Goal: Check status: Check status

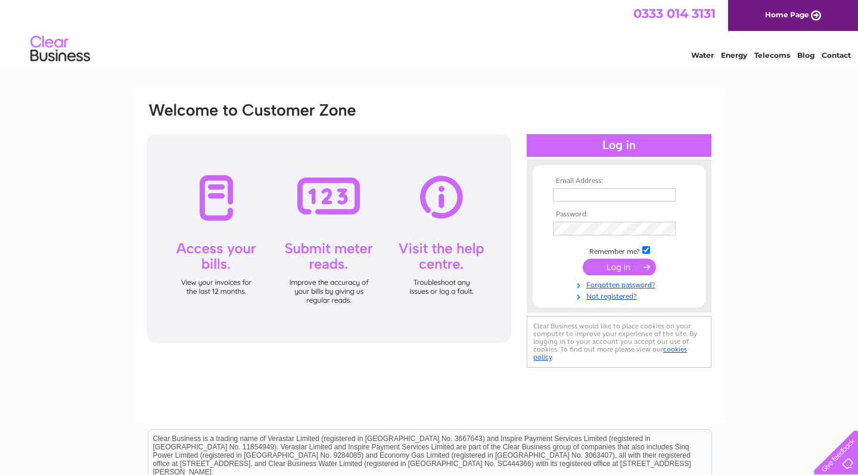
type input "[EMAIL_ADDRESS][DOMAIN_NAME]"
click at [619, 267] on input "submit" at bounding box center [619, 268] width 73 height 17
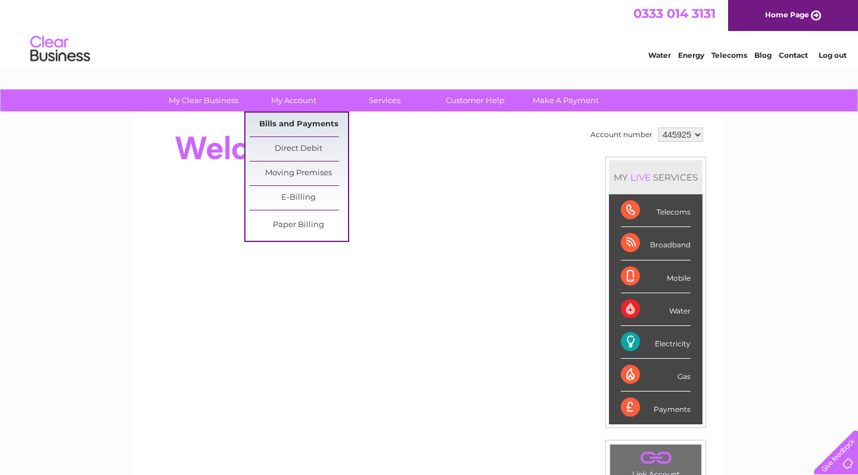
click at [288, 123] on link "Bills and Payments" at bounding box center [299, 125] width 98 height 24
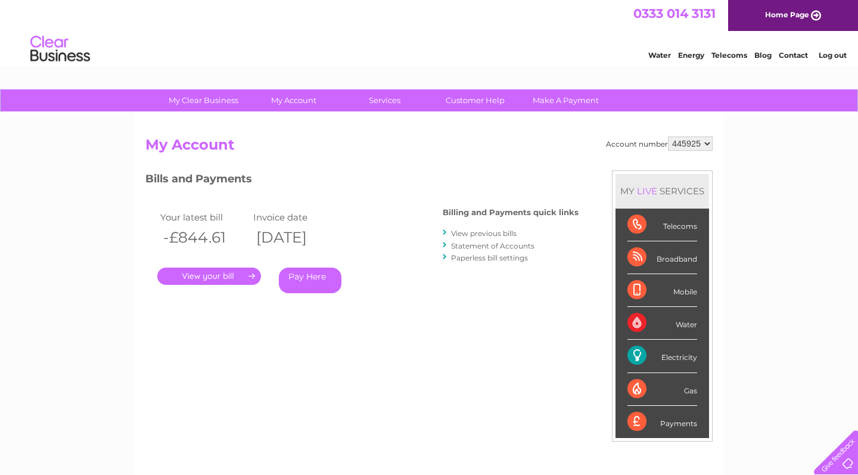
click at [229, 270] on link "." at bounding box center [209, 276] width 104 height 17
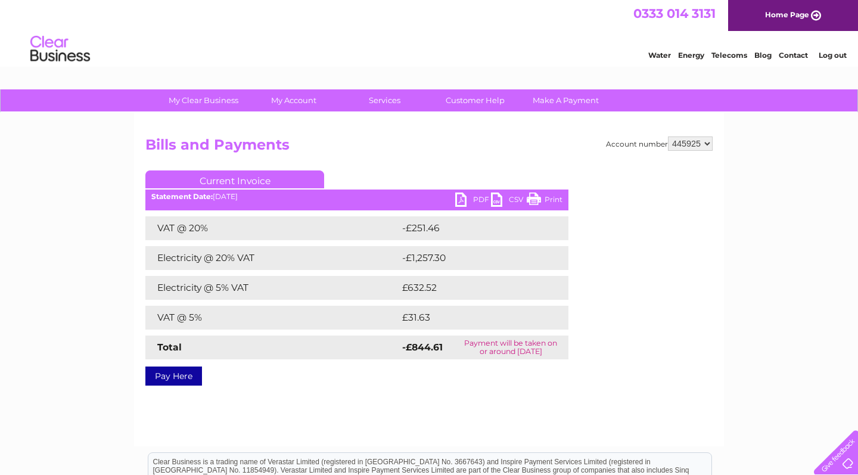
click at [461, 198] on link "PDF" at bounding box center [473, 201] width 36 height 17
